Goal: Task Accomplishment & Management: Manage account settings

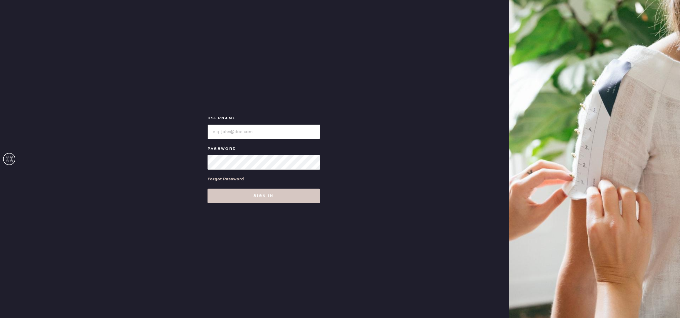
type input "reformationscottsdale"
click at [310, 187] on div "Forgot Password" at bounding box center [264, 179] width 112 height 19
drag, startPoint x: 310, startPoint y: 198, endPoint x: 304, endPoint y: 194, distance: 6.9
click at [310, 198] on button "Sign in" at bounding box center [264, 196] width 112 height 15
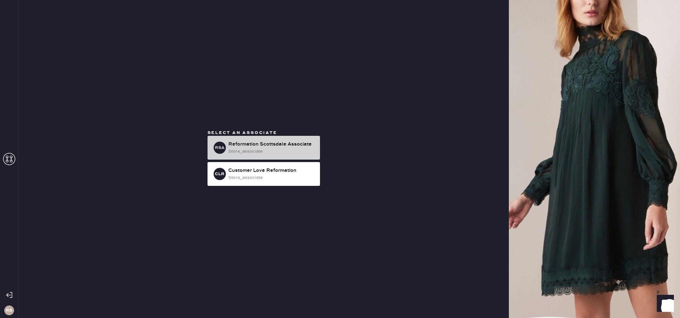
click at [301, 150] on div "store_associate" at bounding box center [271, 151] width 87 height 7
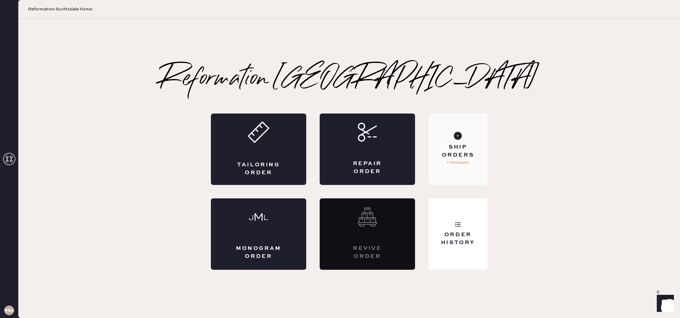
click at [474, 134] on div "Ship Orders 1 Unshipped" at bounding box center [457, 150] width 59 height 72
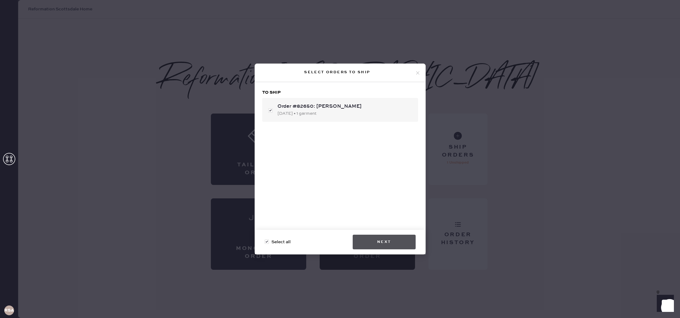
click at [405, 248] on button "Next" at bounding box center [384, 242] width 63 height 15
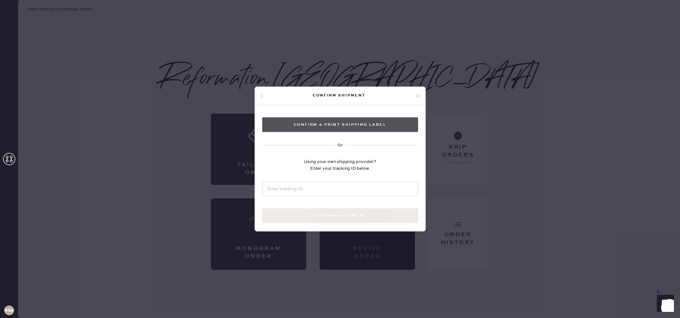
click at [369, 130] on button "Confirm & Print shipping label" at bounding box center [340, 125] width 156 height 15
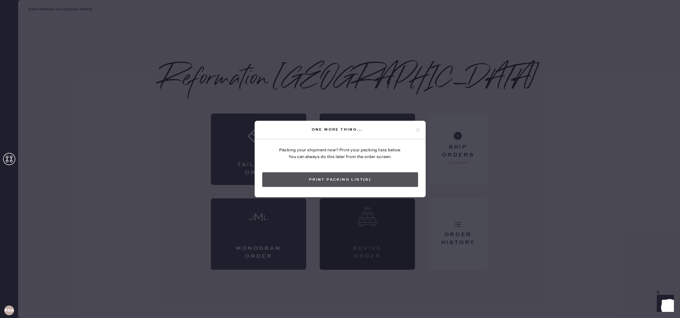
click at [359, 180] on button "Print Packing List(s)" at bounding box center [340, 180] width 156 height 15
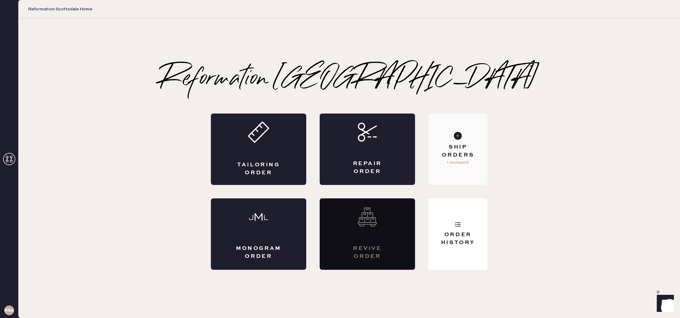
click at [454, 178] on div "Ship Orders 1 Unshipped" at bounding box center [457, 150] width 59 height 72
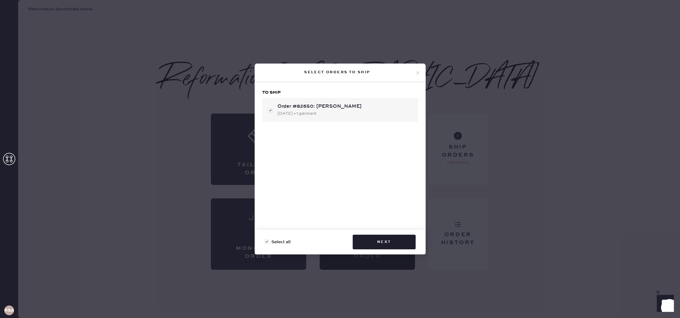
drag, startPoint x: 418, startPoint y: 72, endPoint x: 420, endPoint y: 97, distance: 25.2
click at [418, 72] on icon at bounding box center [418, 73] width 6 height 6
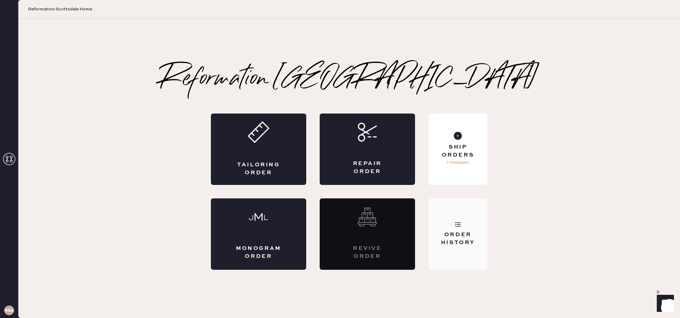
click at [471, 219] on div "Order History" at bounding box center [457, 235] width 59 height 72
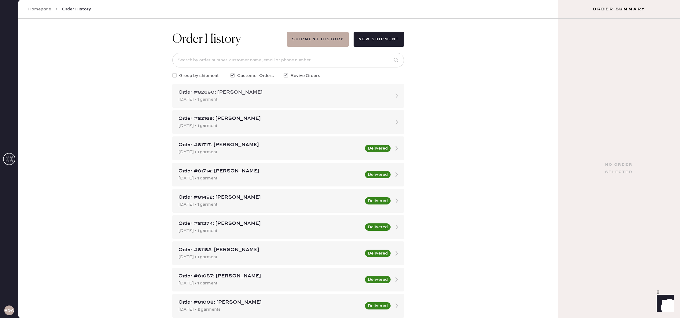
click at [273, 101] on div "[DATE] • 1 garment" at bounding box center [282, 99] width 208 height 7
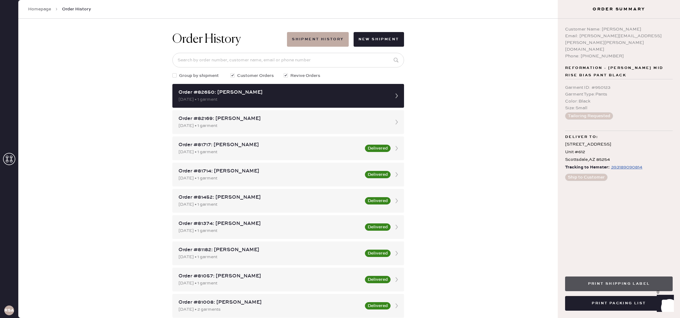
click at [643, 285] on button "Print Shipping Label" at bounding box center [619, 284] width 108 height 15
